Goal: Task Accomplishment & Management: Complete application form

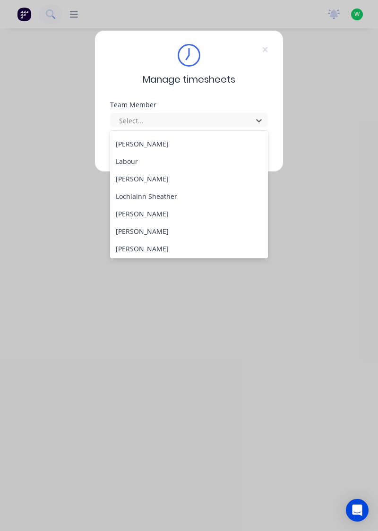
scroll to position [259, 0]
click at [162, 217] on div "[PERSON_NAME]" at bounding box center [189, 214] width 158 height 17
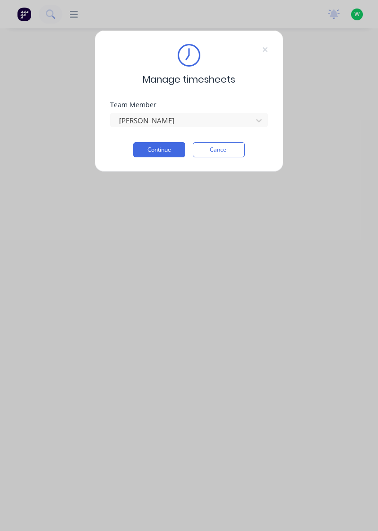
click at [170, 148] on button "Continue" at bounding box center [159, 149] width 52 height 15
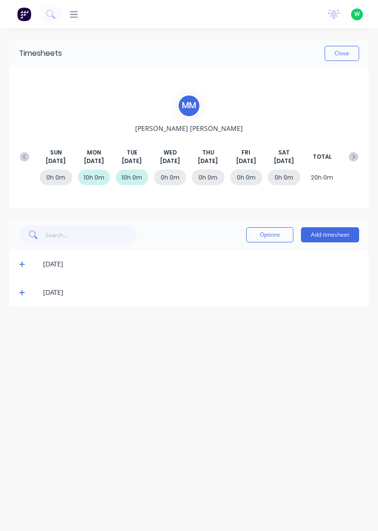
click at [348, 232] on button "Add timesheet" at bounding box center [330, 234] width 58 height 15
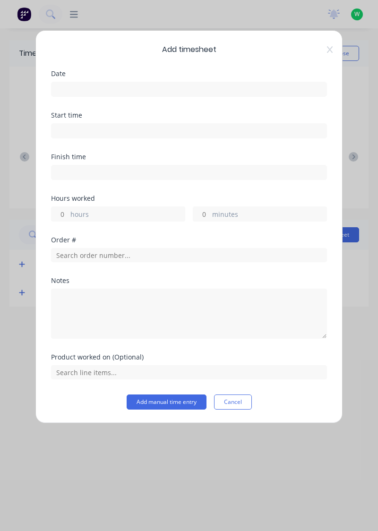
click at [90, 89] on input at bounding box center [189, 89] width 275 height 14
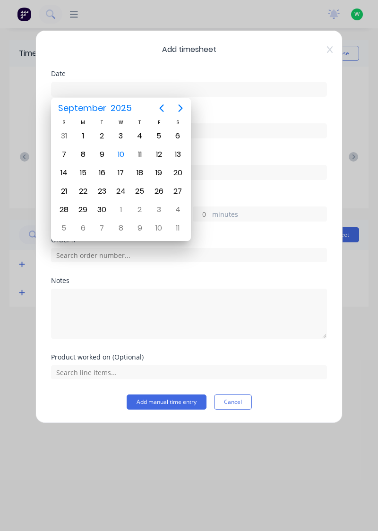
click at [126, 156] on div "10" at bounding box center [121, 155] width 14 height 14
type input "[DATE]"
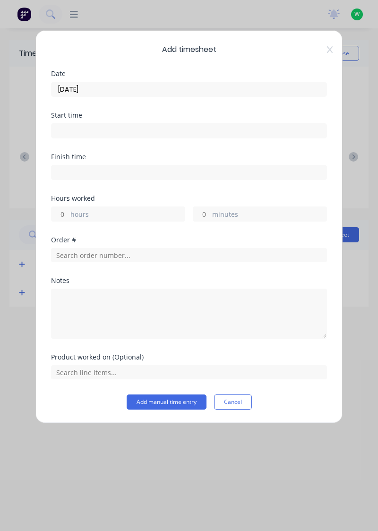
click at [74, 212] on label "hours" at bounding box center [127, 215] width 114 height 12
click at [68, 212] on input "hours" at bounding box center [60, 214] width 17 height 14
type input "10"
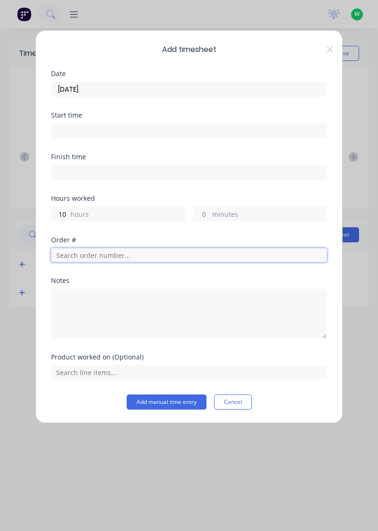
click at [89, 252] on input "text" at bounding box center [189, 255] width 276 height 14
type input "19083"
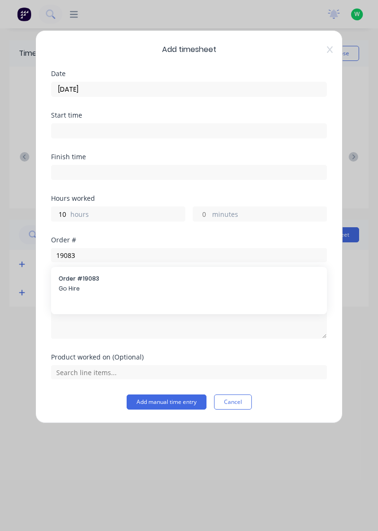
click at [84, 289] on span "Go Hire" at bounding box center [189, 289] width 261 height 9
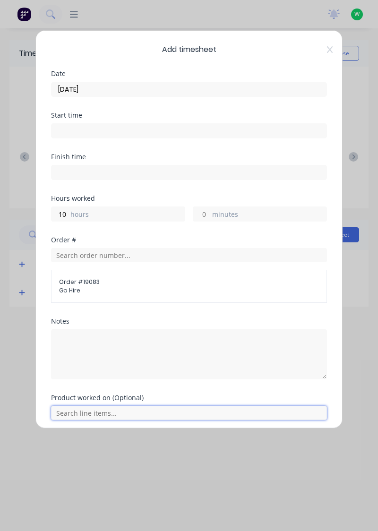
click at [116, 414] on input "text" at bounding box center [189, 413] width 276 height 14
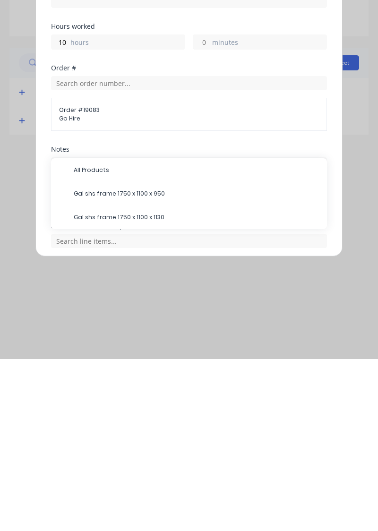
click at [152, 391] on span "Gal shs frame 1750 x 1100 x 1130" at bounding box center [197, 389] width 246 height 9
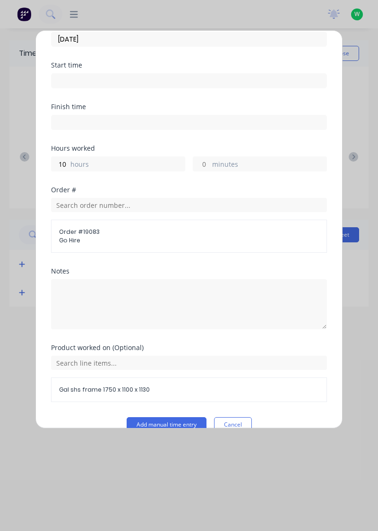
scroll to position [65, 0]
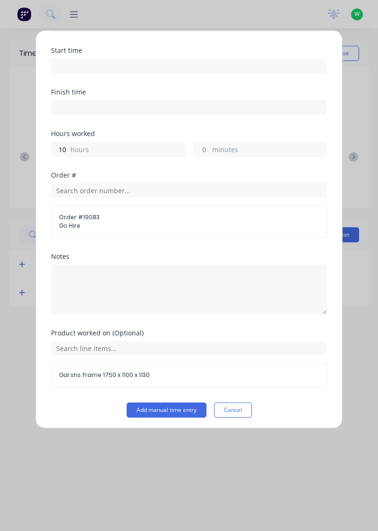
click at [177, 410] on button "Add manual time entry" at bounding box center [167, 410] width 80 height 15
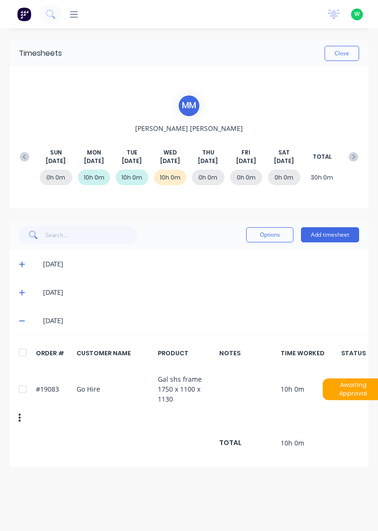
click at [348, 53] on button "Close" at bounding box center [342, 53] width 35 height 15
